Goal: Find specific page/section: Find specific page/section

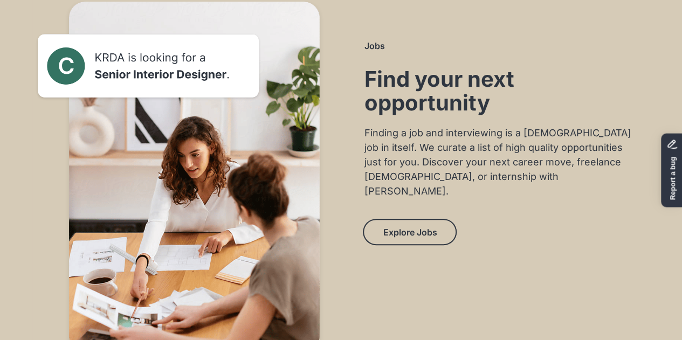
scroll to position [2158, 0]
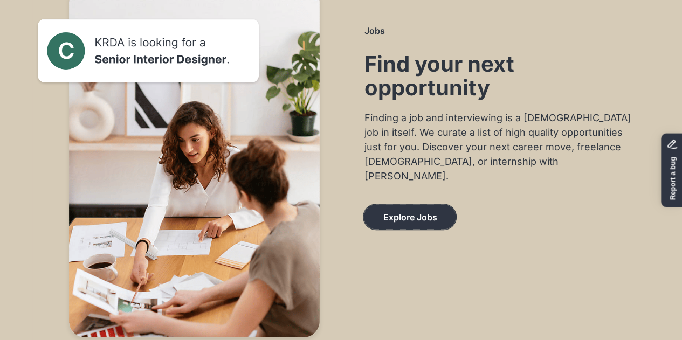
click at [437, 205] on button "Explore Jobs" at bounding box center [410, 217] width 92 height 24
